Goal: Task Accomplishment & Management: Use online tool/utility

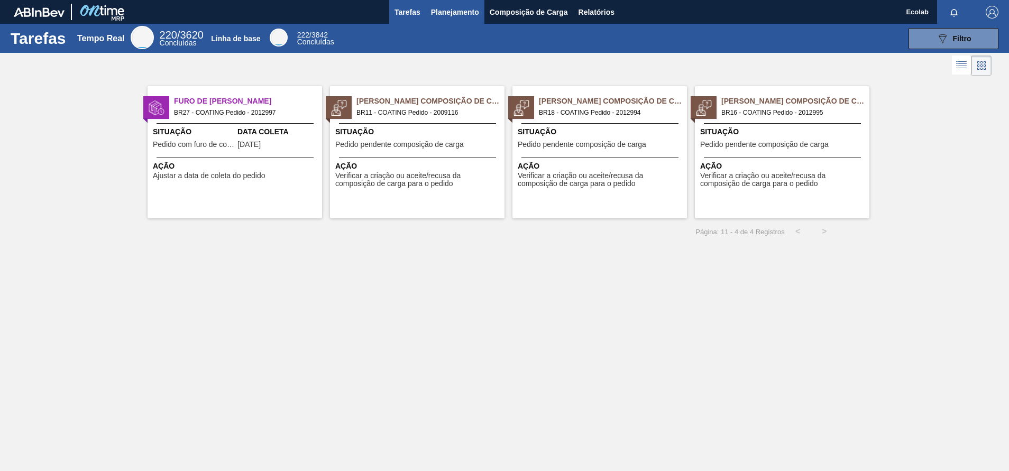
click at [460, 9] on span "Planejamento" at bounding box center [455, 12] width 48 height 13
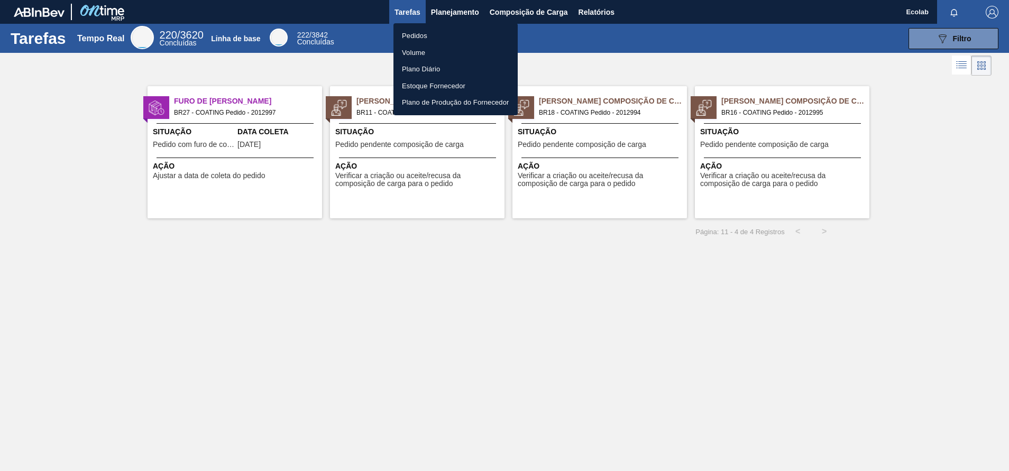
click at [413, 31] on li "Pedidos" at bounding box center [455, 35] width 124 height 17
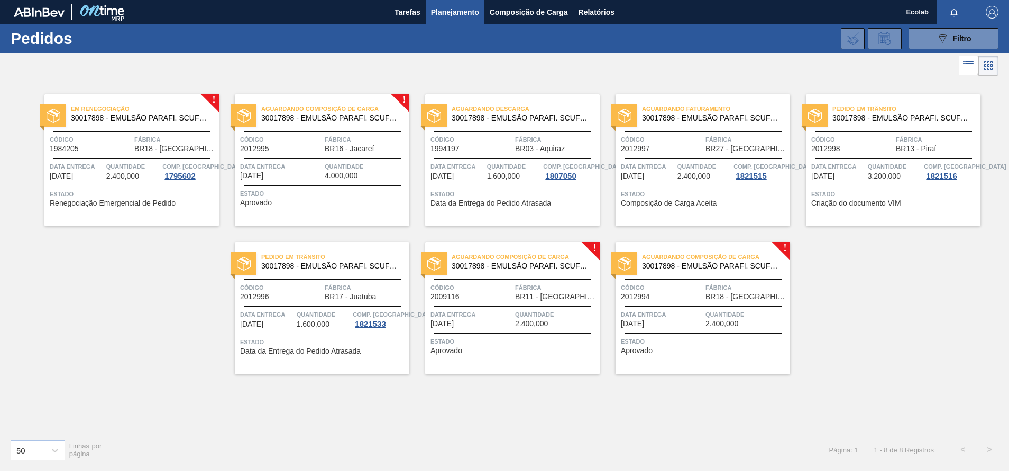
click at [498, 282] on span "Código" at bounding box center [471, 287] width 82 height 11
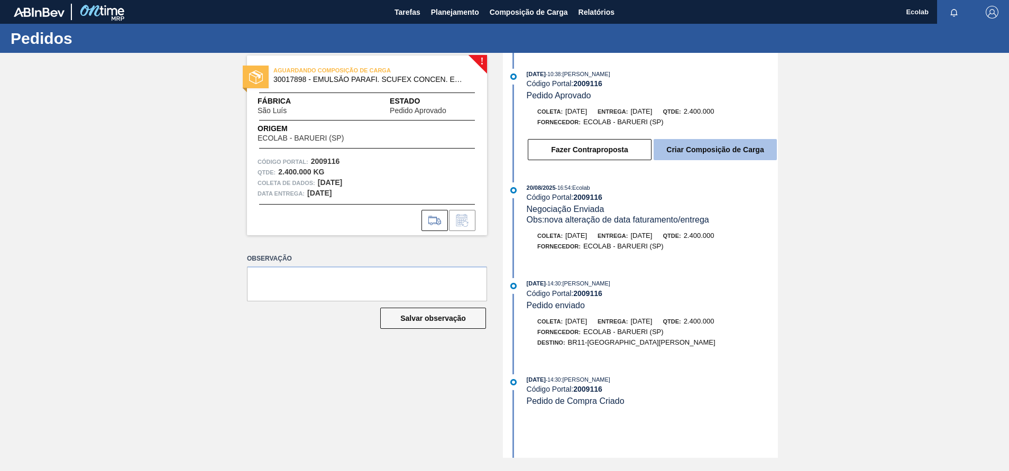
click at [680, 141] on button "Criar Composição de Carga" at bounding box center [715, 149] width 123 height 21
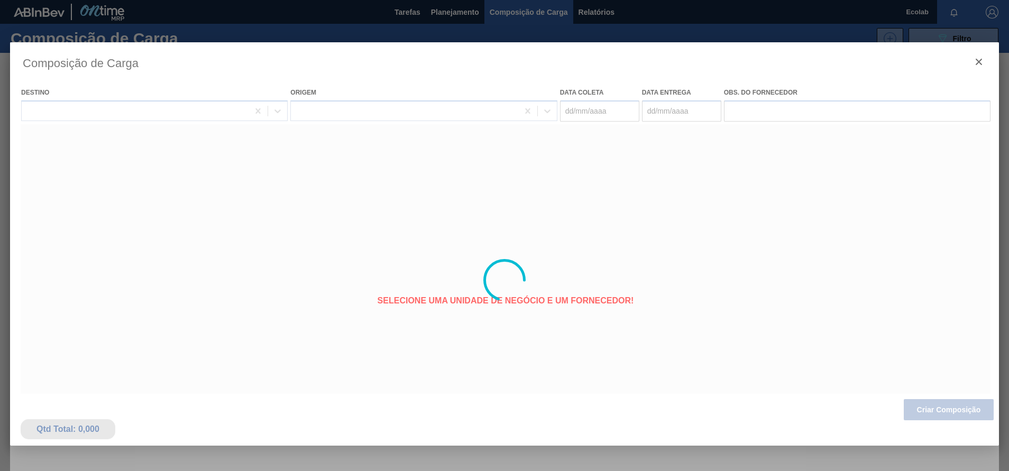
type coleta "[DATE]"
type entrega "[DATE]"
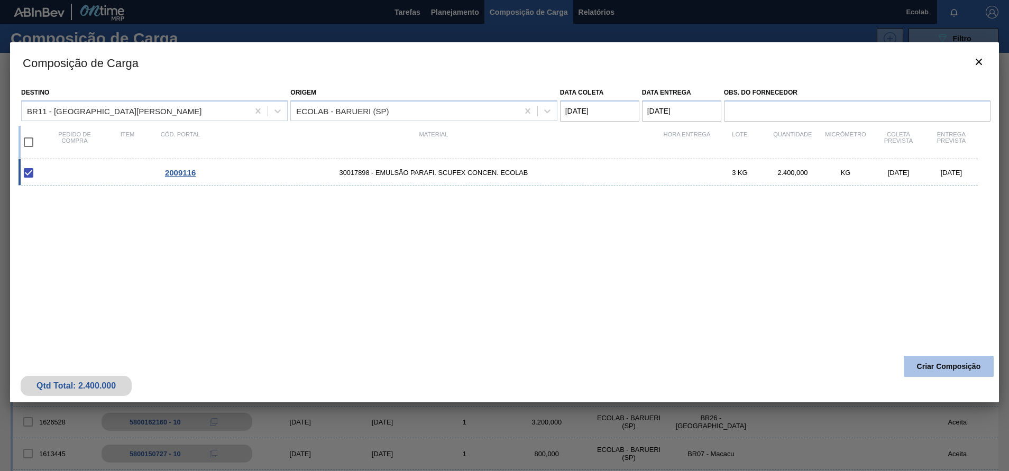
click at [928, 366] on button "Criar Composição" at bounding box center [949, 366] width 90 height 21
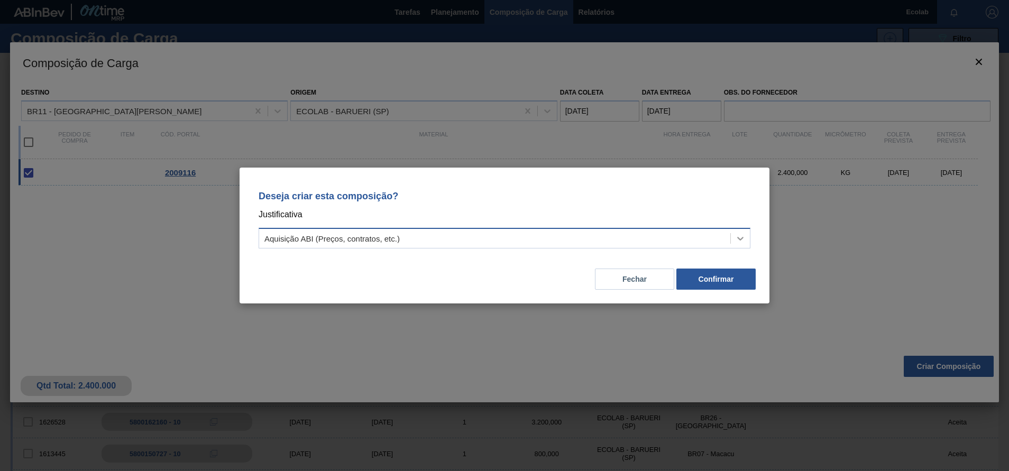
click at [741, 240] on icon at bounding box center [740, 238] width 11 height 11
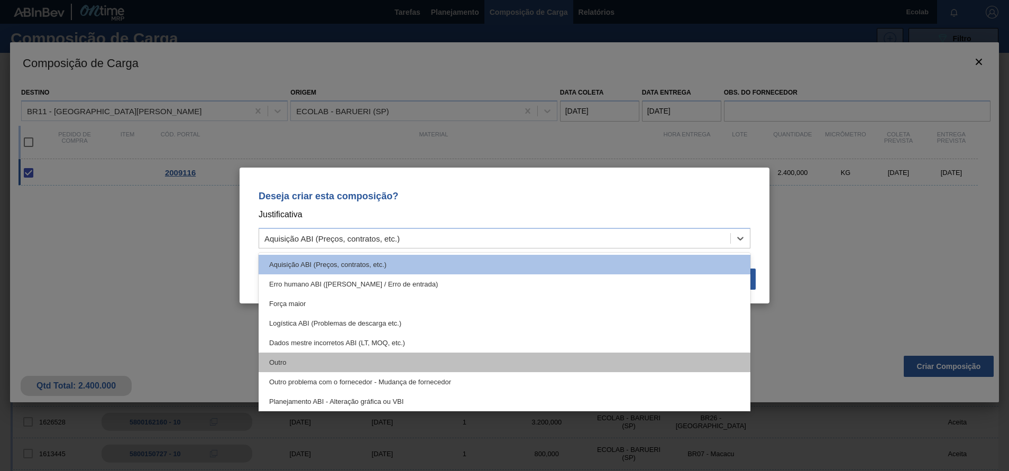
click at [291, 365] on div "Outro" at bounding box center [505, 363] width 492 height 20
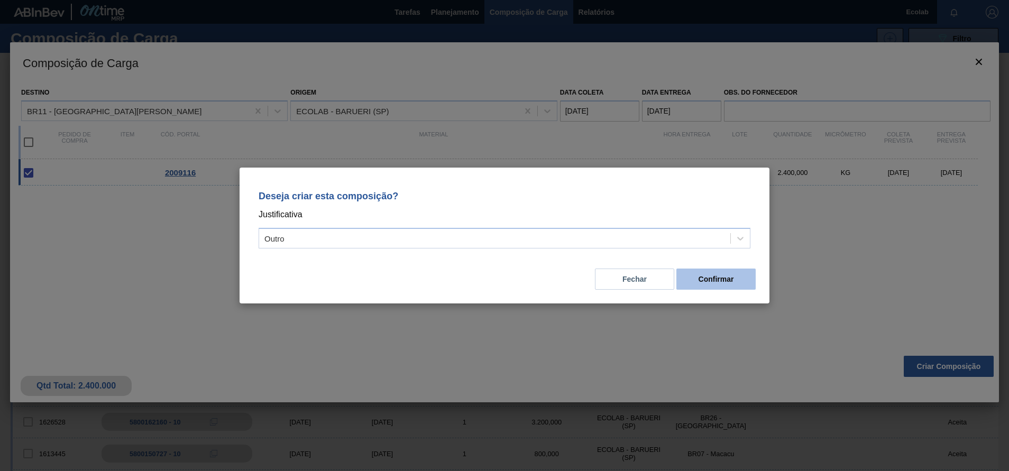
click at [699, 280] on button "Confirmar" at bounding box center [715, 279] width 79 height 21
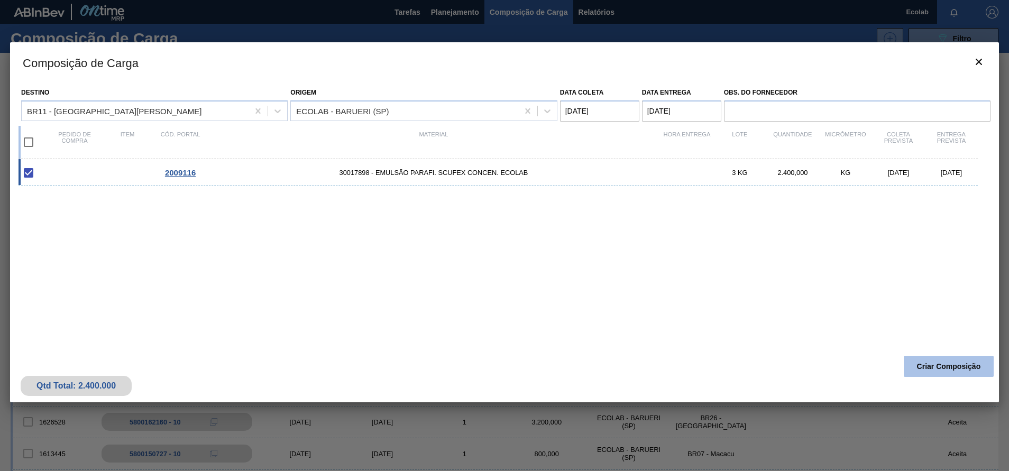
click at [930, 364] on button "Criar Composição" at bounding box center [949, 366] width 90 height 21
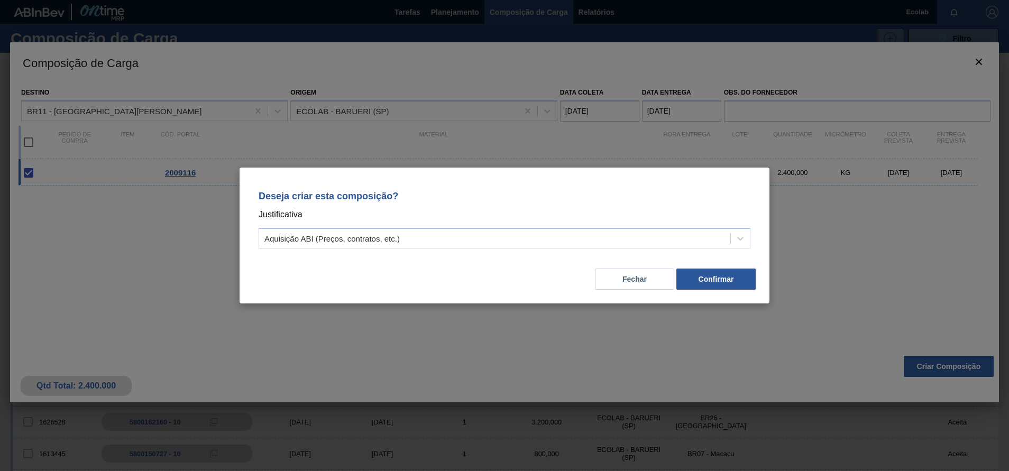
click at [633, 285] on button "Fechar" at bounding box center [634, 279] width 79 height 21
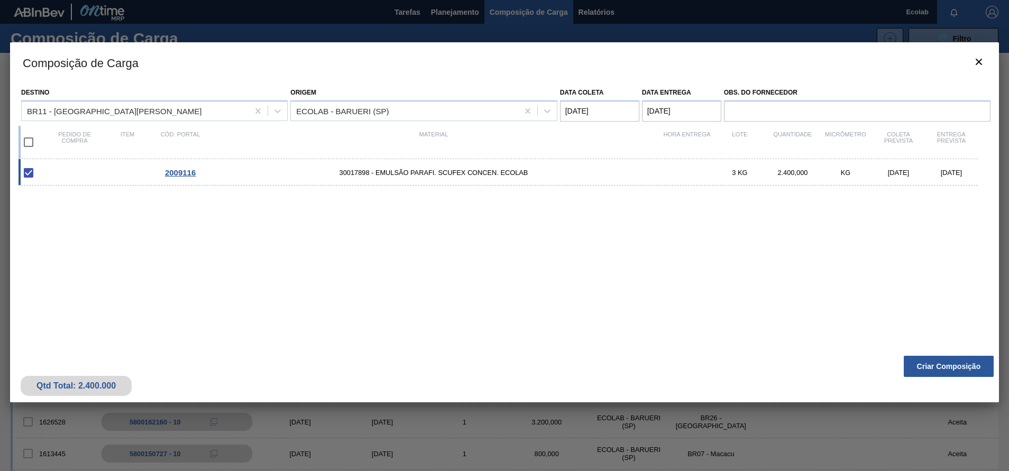
click at [382, 274] on div "2009116 30017898 - EMULSÃO PARAFI. SCUFEX CONCEN. ECOLAB 3 KG 2.400,000 KG [DAT…" at bounding box center [503, 248] width 968 height 179
click at [489, 270] on div "2009116 30017898 - EMULSÃO PARAFI. SCUFEX CONCEN. ECOLAB 3 KG 2.400,000 KG [DAT…" at bounding box center [503, 248] width 968 height 179
click at [949, 360] on button "Criar Composição" at bounding box center [949, 366] width 90 height 21
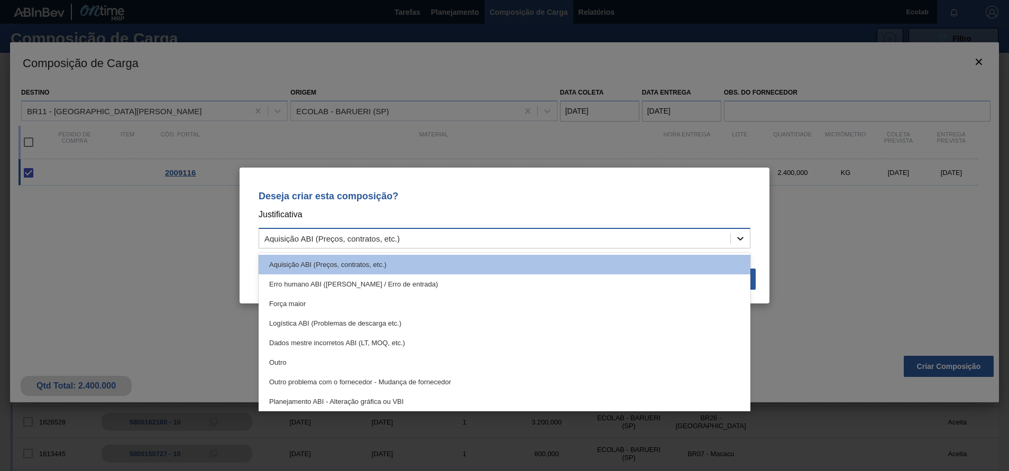
click at [737, 242] on icon at bounding box center [740, 238] width 11 height 11
click at [287, 361] on div "Outro" at bounding box center [505, 363] width 492 height 20
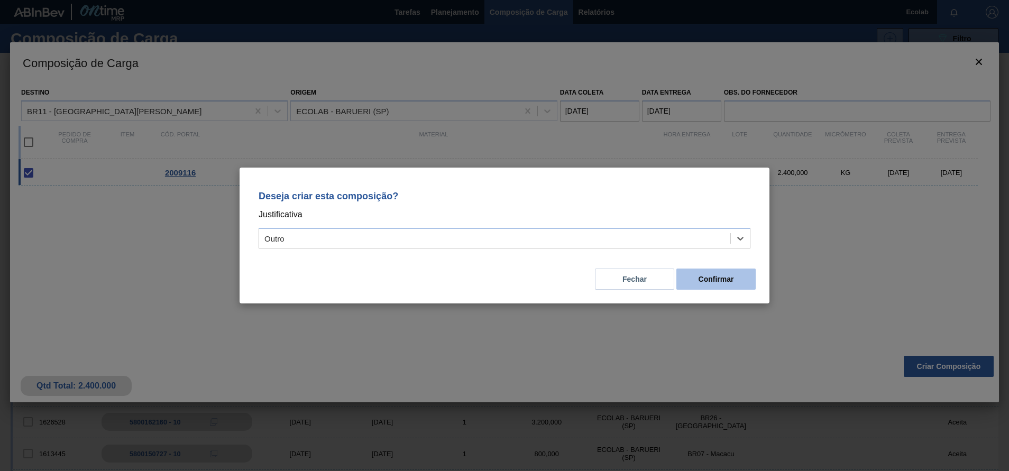
click at [711, 283] on button "Confirmar" at bounding box center [715, 279] width 79 height 21
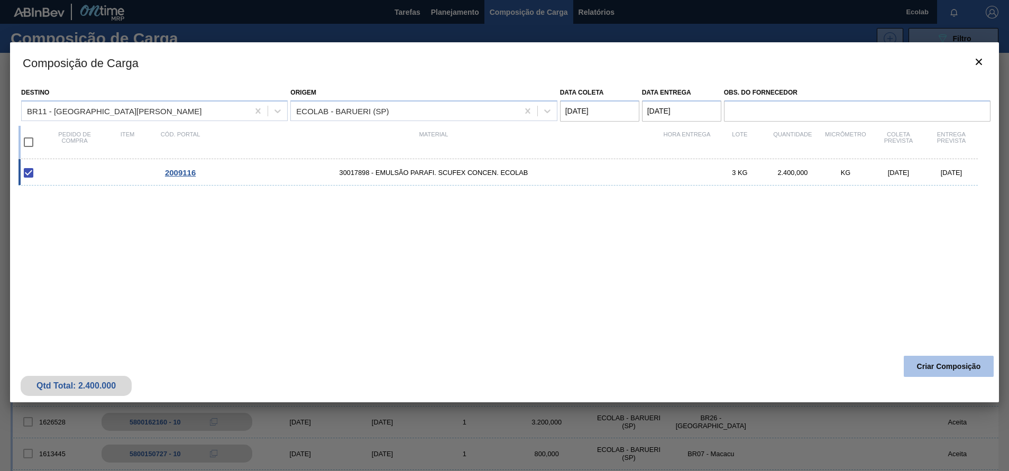
click at [940, 370] on button "Criar Composição" at bounding box center [949, 366] width 90 height 21
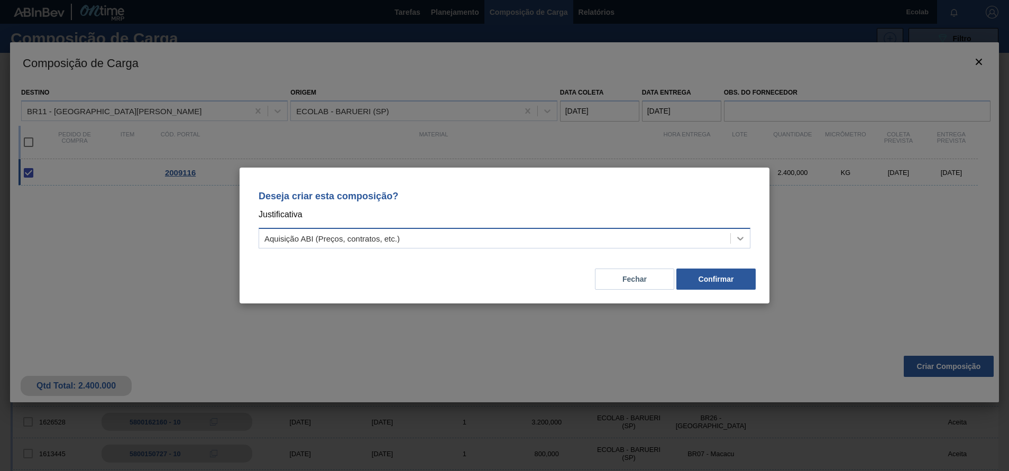
click at [740, 237] on icon at bounding box center [740, 238] width 11 height 11
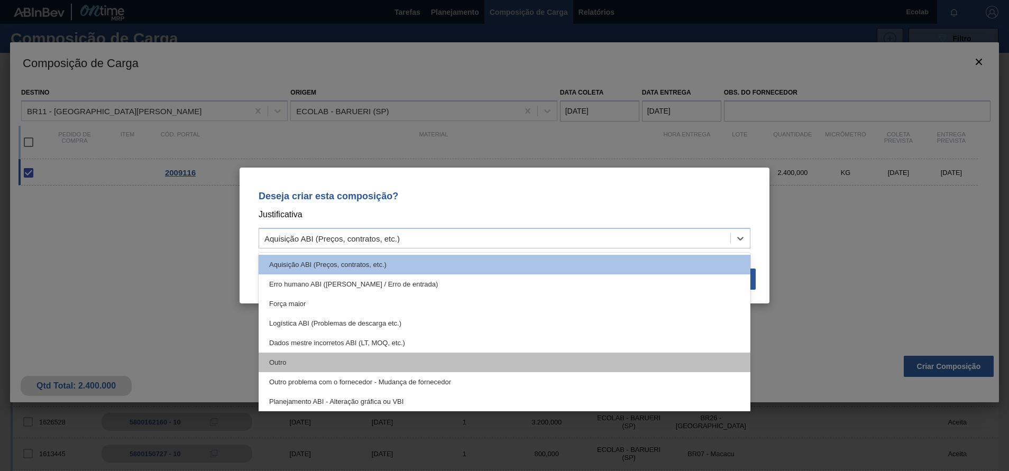
click at [283, 362] on div "Outro" at bounding box center [505, 363] width 492 height 20
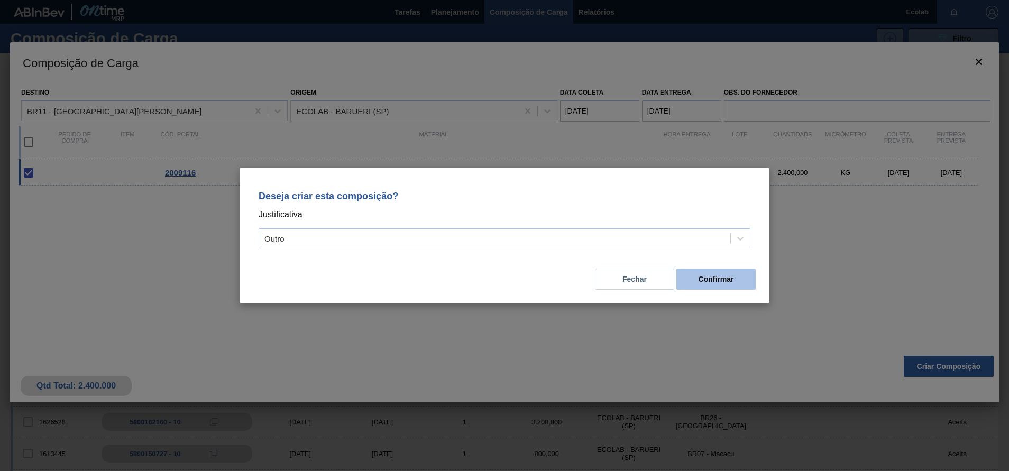
drag, startPoint x: 634, startPoint y: 284, endPoint x: 684, endPoint y: 282, distance: 50.8
click at [684, 282] on div "Fechar Confirmar" at bounding box center [504, 273] width 504 height 36
click at [684, 282] on button "Confirmar" at bounding box center [715, 279] width 79 height 21
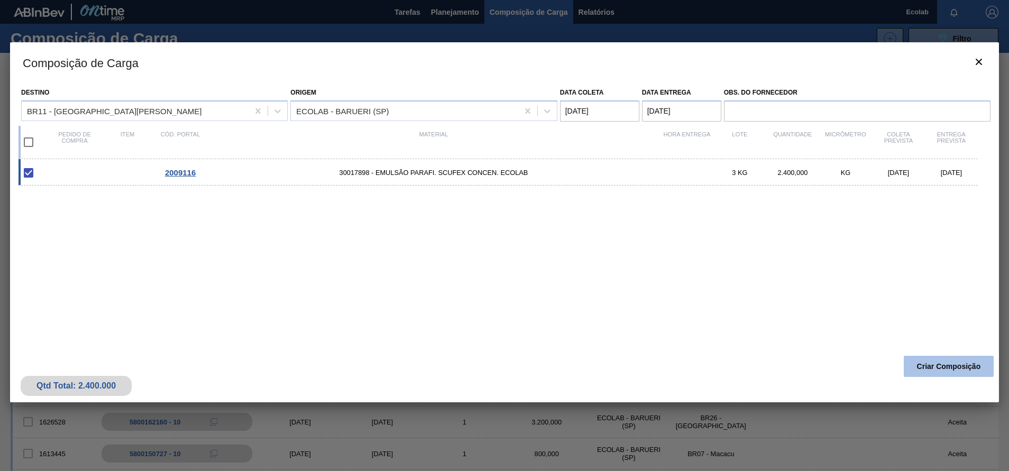
click at [914, 363] on button "Criar Composição" at bounding box center [949, 366] width 90 height 21
